Goal: Task Accomplishment & Management: Use online tool/utility

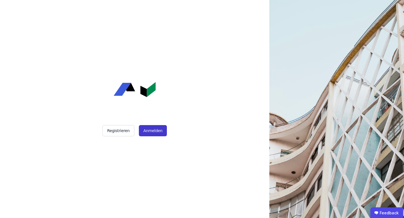
click at [152, 134] on button "Anmelden" at bounding box center [153, 130] width 28 height 11
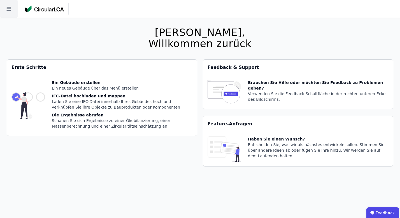
click at [7, 7] on icon at bounding box center [9, 9] width 18 height 18
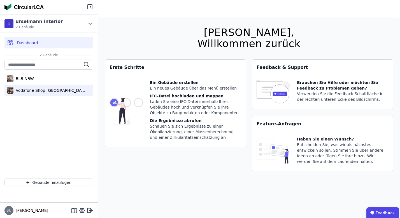
click at [28, 93] on div "Vodafone Shop [GEOGRAPHIC_DATA]" at bounding box center [49, 91] width 73 height 6
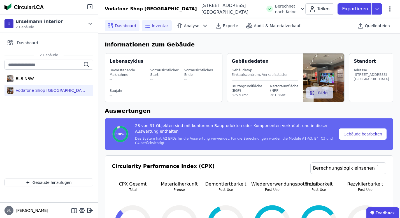
click at [152, 25] on span "Inventar" at bounding box center [160, 26] width 17 height 6
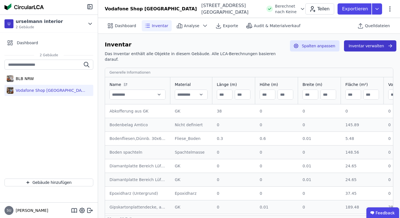
click at [355, 43] on button "Inventar verwalten" at bounding box center [370, 45] width 52 height 11
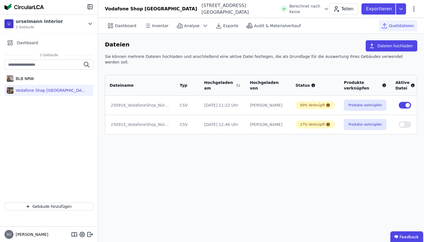
click at [404, 122] on td at bounding box center [424, 124] width 11 height 19
click at [404, 122] on icon at bounding box center [426, 124] width 5 height 5
click at [394, 120] on div "Löschen" at bounding box center [397, 123] width 56 height 9
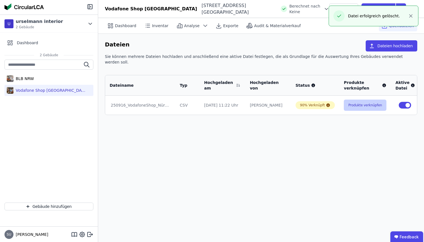
click at [360, 100] on button "Produkte verknüpfen" at bounding box center [364, 105] width 43 height 11
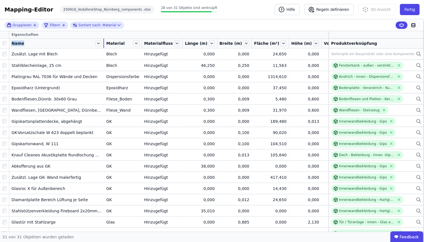
drag, startPoint x: 51, startPoint y: 43, endPoint x: 104, endPoint y: 43, distance: 52.9
click at [104, 43] on tr "Name Material Materialfluss Länge (m) Breite (m) Fläche (m²) Höhe (m) Volumen (…" at bounding box center [229, 44] width 458 height 10
